Goal: Task Accomplishment & Management: Complete application form

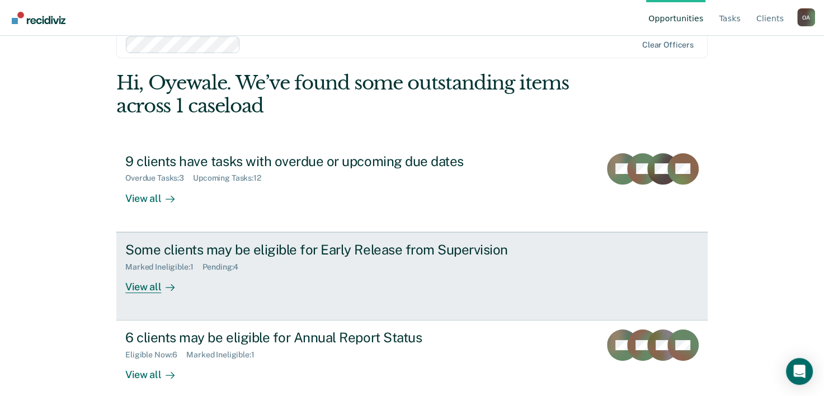
scroll to position [34, 0]
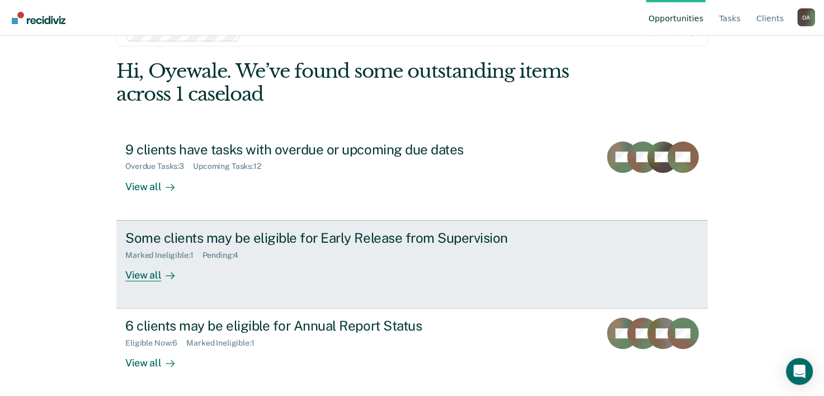
click at [145, 280] on div "View all" at bounding box center [156, 270] width 63 height 22
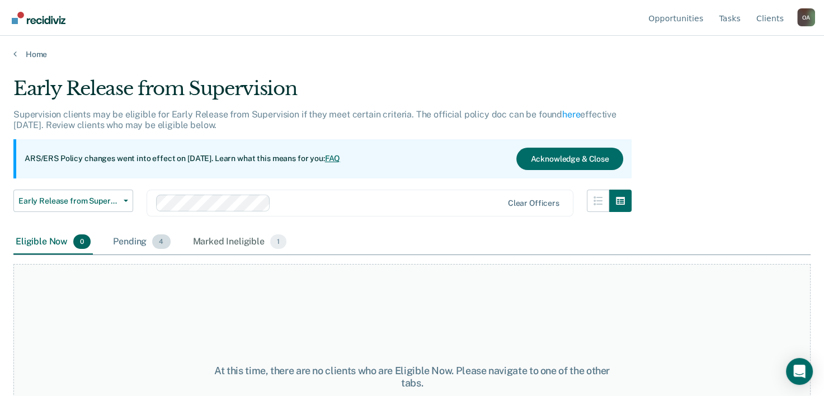
click at [141, 245] on div "Pending 4" at bounding box center [142, 242] width 62 height 25
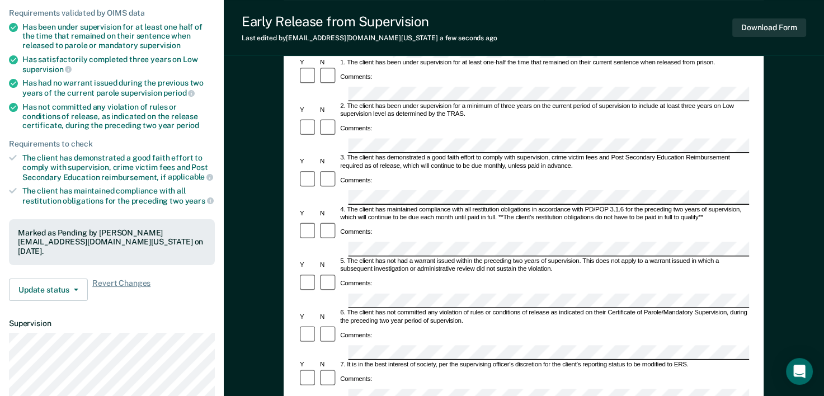
scroll to position [168, 0]
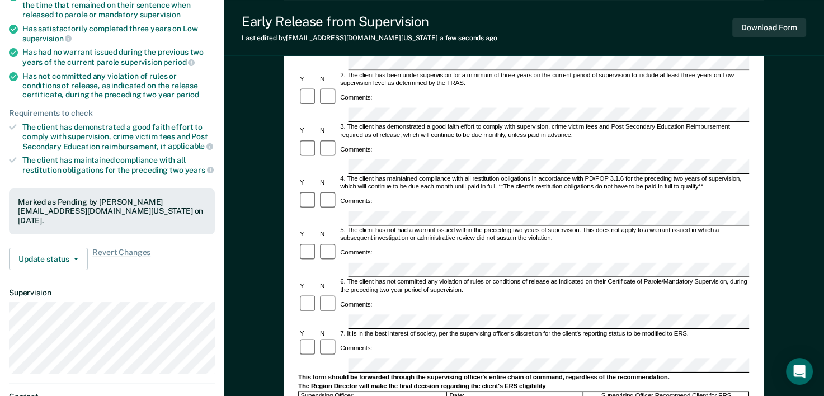
click at [357, 183] on form "Early Release from Supervision (ERS) Checklist, Recommendation, and Determinati…" at bounding box center [523, 322] width 451 height 764
click at [360, 225] on form "Early Release from Supervision (ERS) Checklist, Recommendation, and Determinati…" at bounding box center [523, 322] width 451 height 764
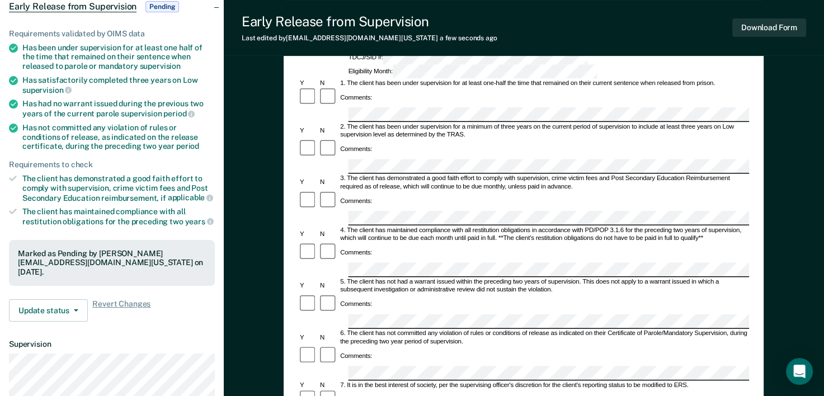
scroll to position [224, 0]
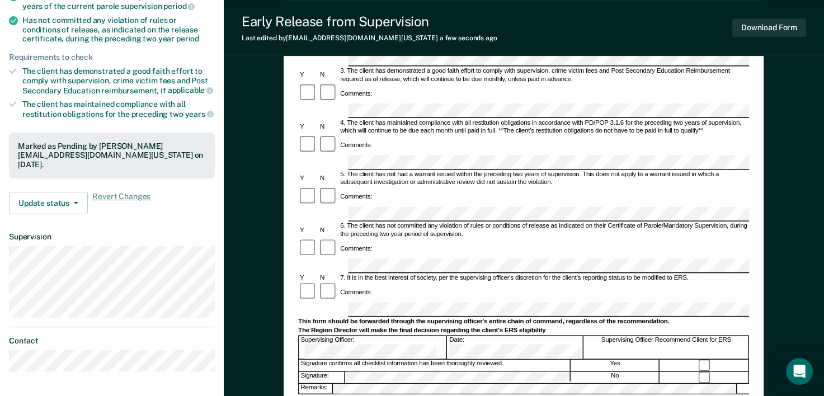
click at [370, 204] on form "Early Release from Supervision (ERS) Checklist, Recommendation, and Determinati…" at bounding box center [523, 266] width 451 height 764
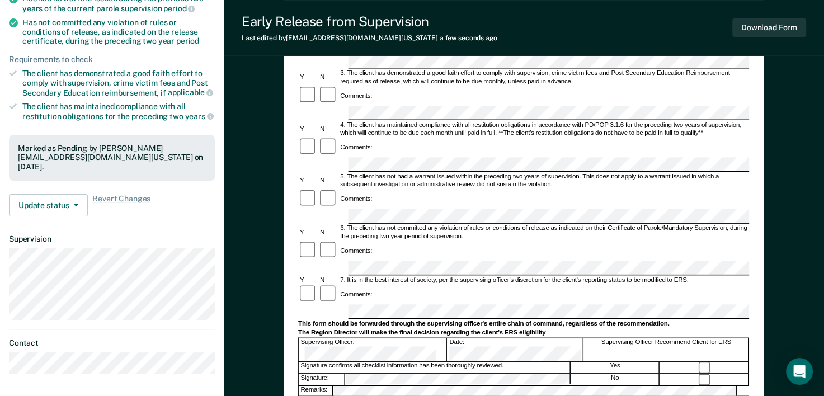
scroll to position [186, 0]
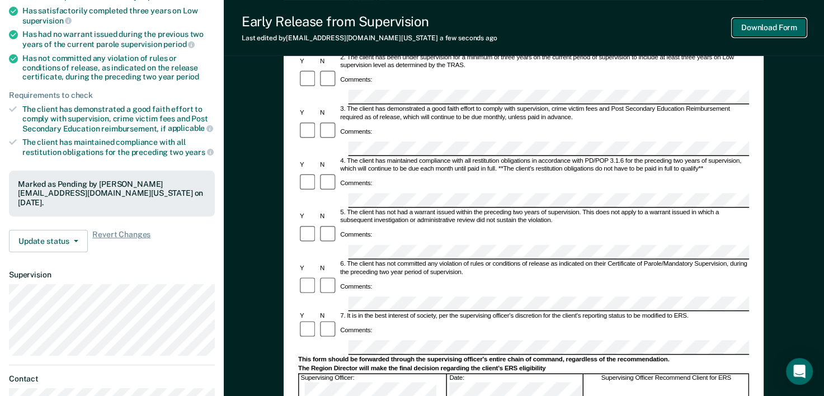
click at [777, 29] on button "Download Form" at bounding box center [769, 27] width 74 height 18
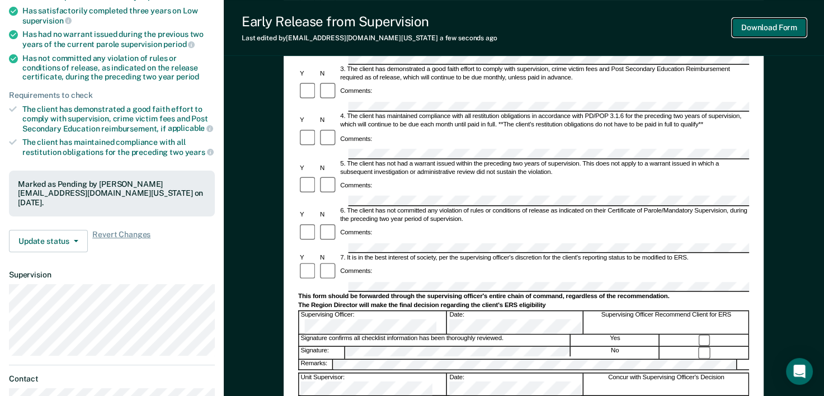
click at [755, 25] on button "Download Form" at bounding box center [769, 27] width 74 height 18
